Goal: Transaction & Acquisition: Purchase product/service

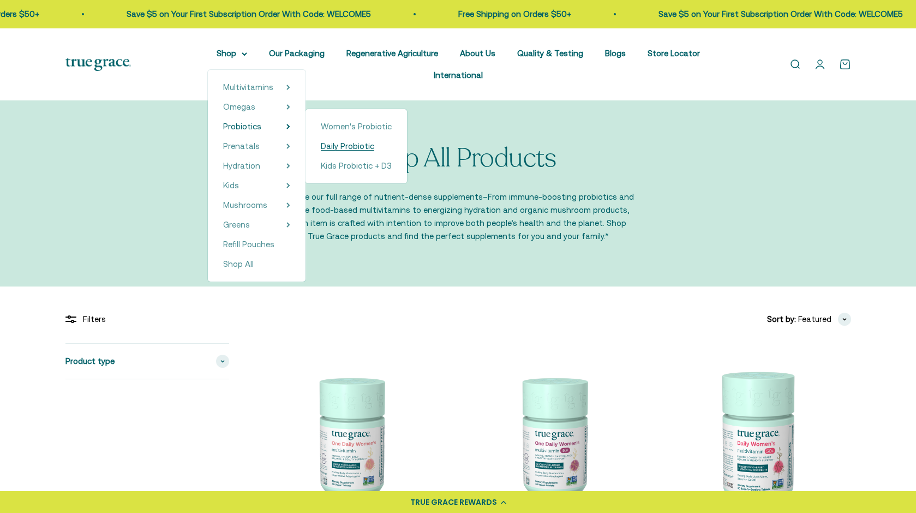
click at [336, 147] on span "Daily Probiotic" at bounding box center [347, 145] width 53 height 9
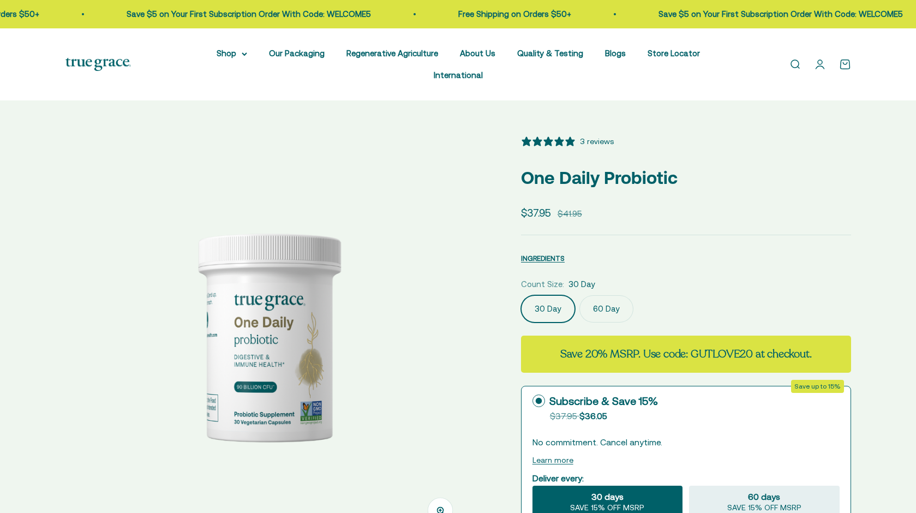
select select "3"
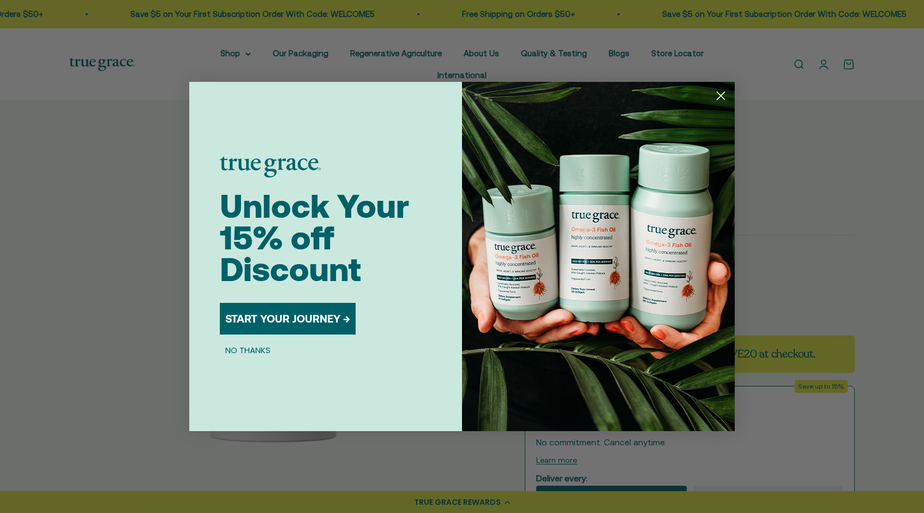
click at [722, 95] on icon "Close dialog" at bounding box center [721, 96] width 8 height 8
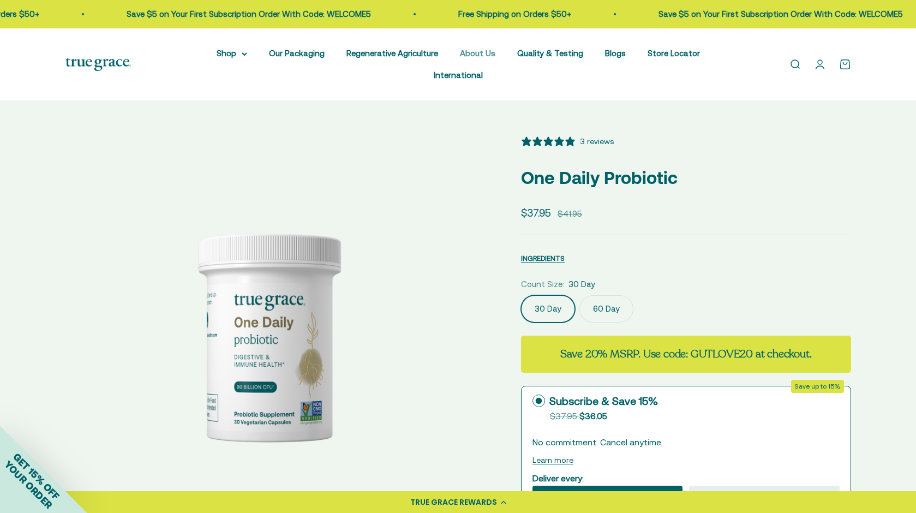
click at [481, 53] on link "About Us" at bounding box center [477, 53] width 35 height 9
